Goal: Find specific fact: Find specific fact

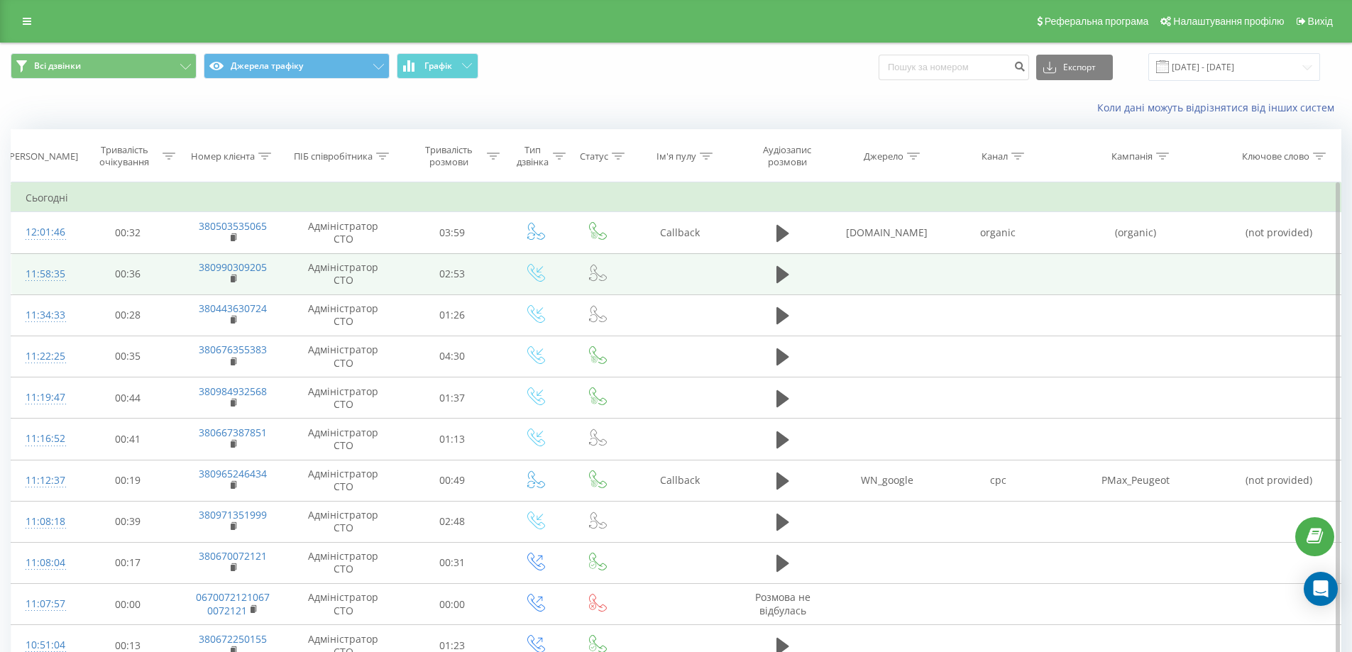
drag, startPoint x: 266, startPoint y: 273, endPoint x: 735, endPoint y: 270, distance: 469.2
click at [717, 260] on td at bounding box center [680, 273] width 106 height 41
click at [780, 277] on icon at bounding box center [783, 274] width 13 height 17
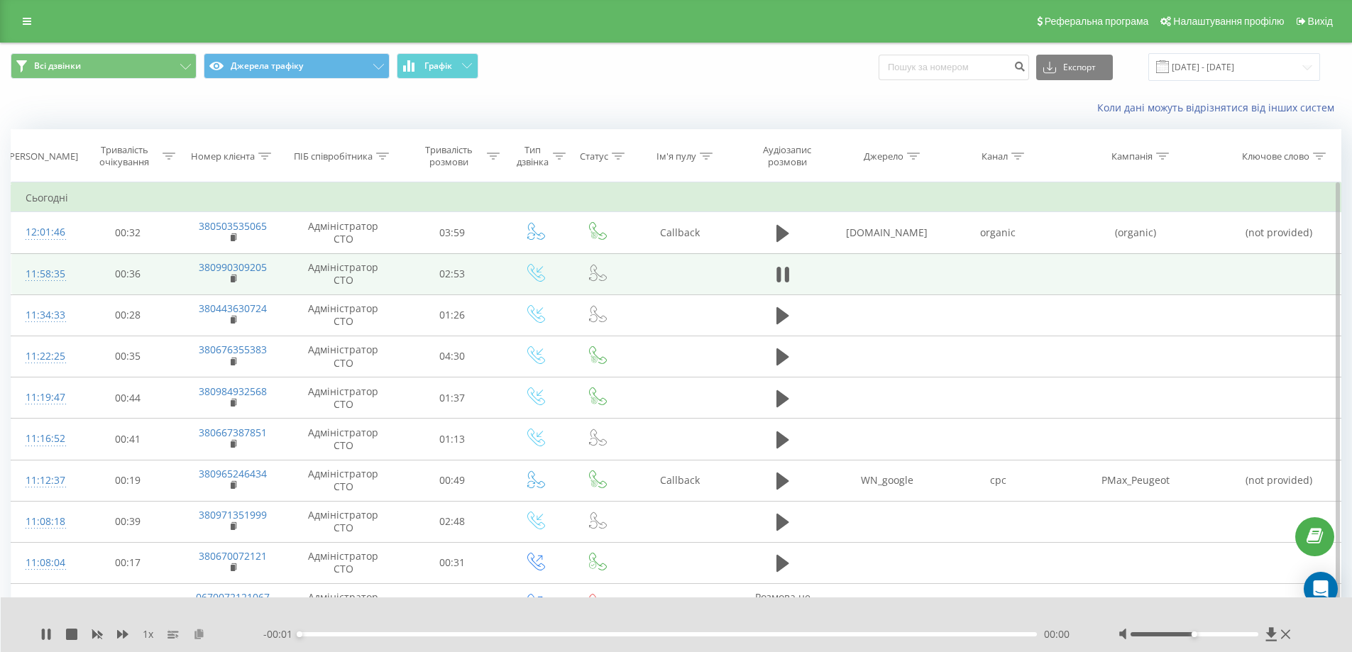
click at [201, 632] on icon at bounding box center [199, 634] width 12 height 10
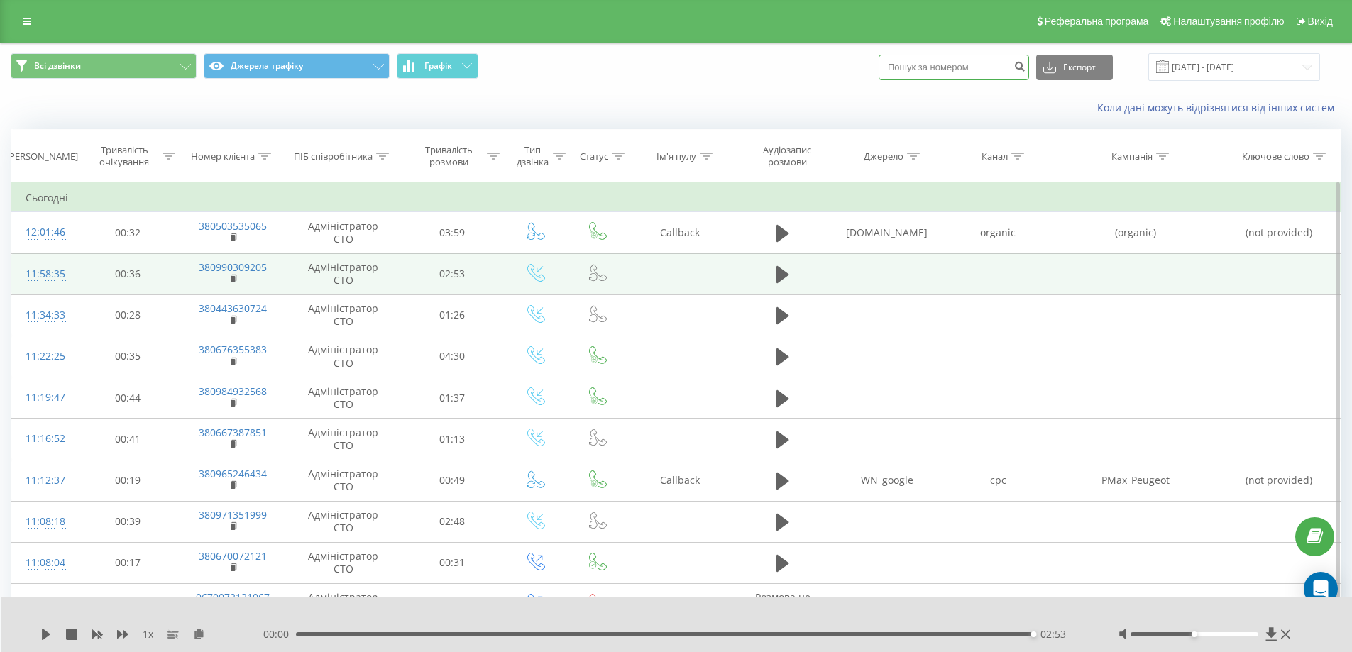
click at [967, 68] on input at bounding box center [954, 68] width 150 height 26
type input "0505444916"
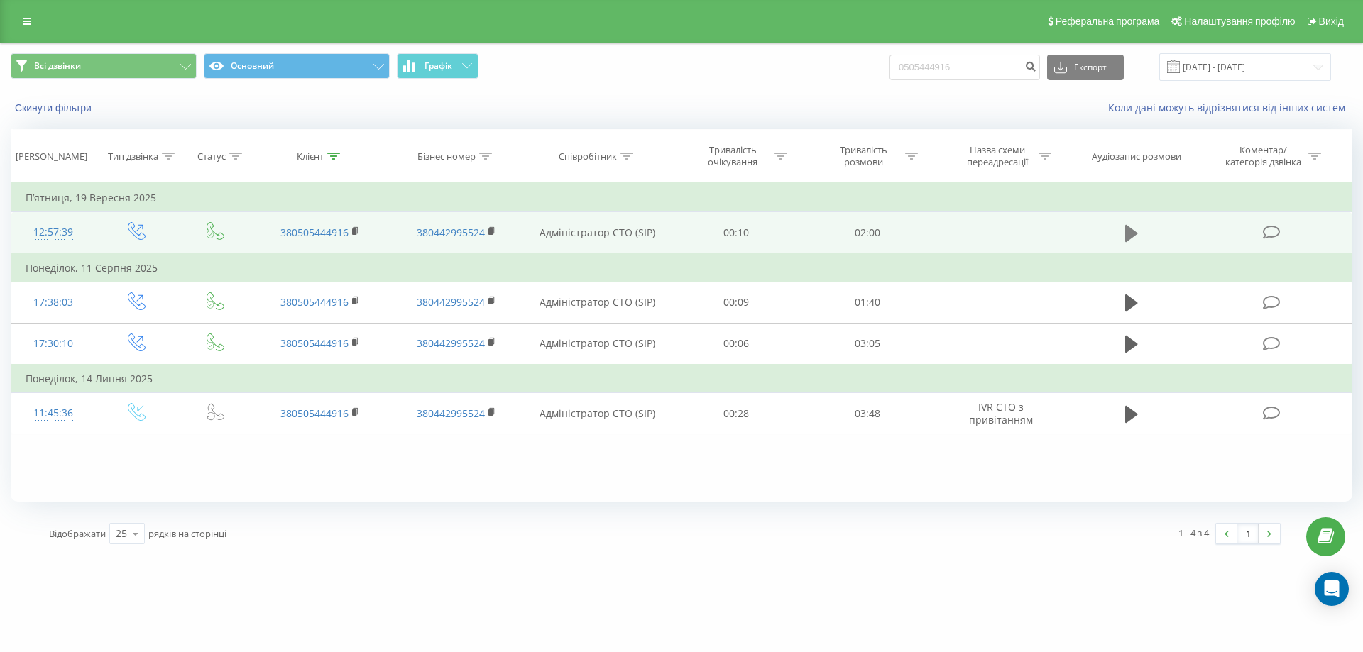
click at [1127, 232] on icon at bounding box center [1131, 233] width 13 height 17
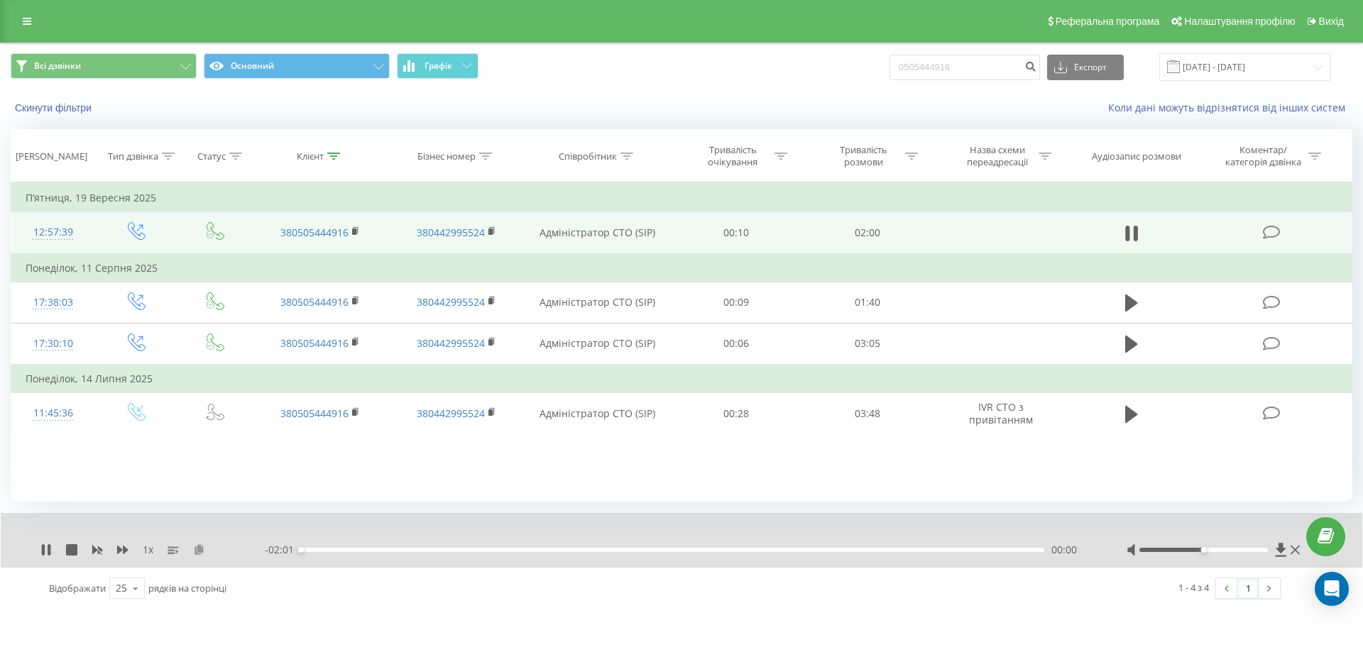
click at [195, 552] on icon at bounding box center [199, 549] width 12 height 10
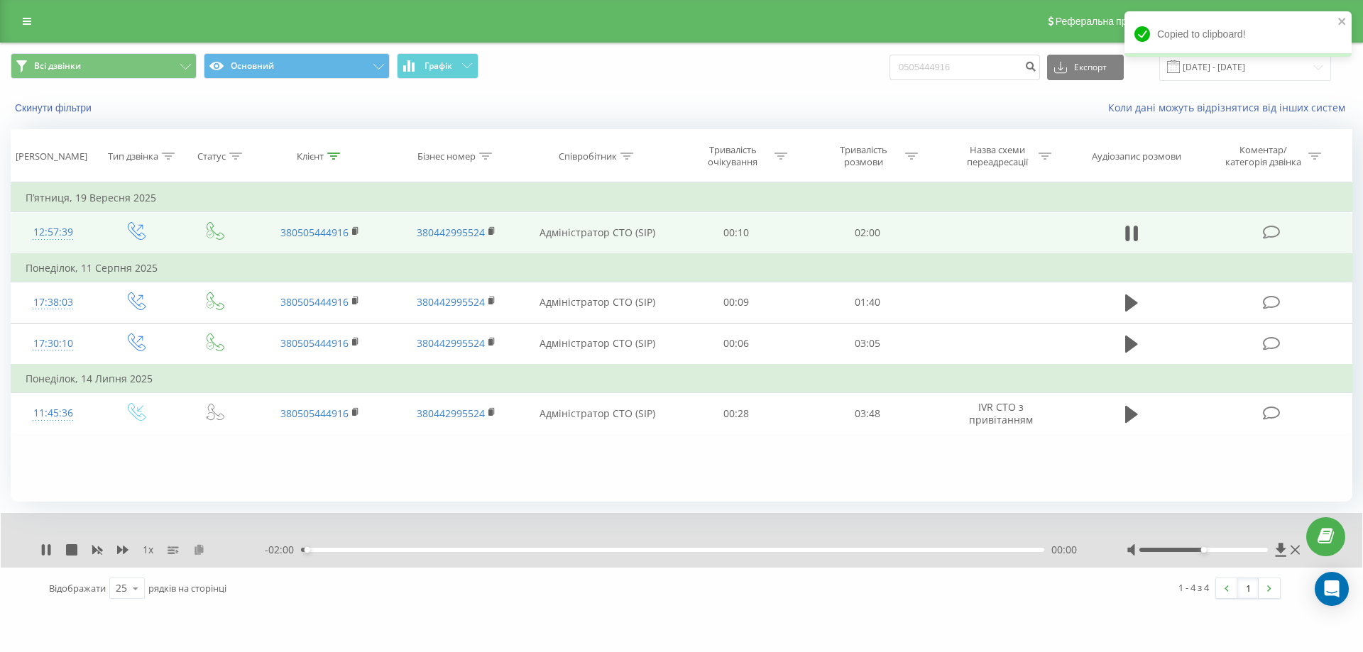
click at [198, 550] on icon at bounding box center [199, 549] width 12 height 10
